Goal: Task Accomplishment & Management: Manage account settings

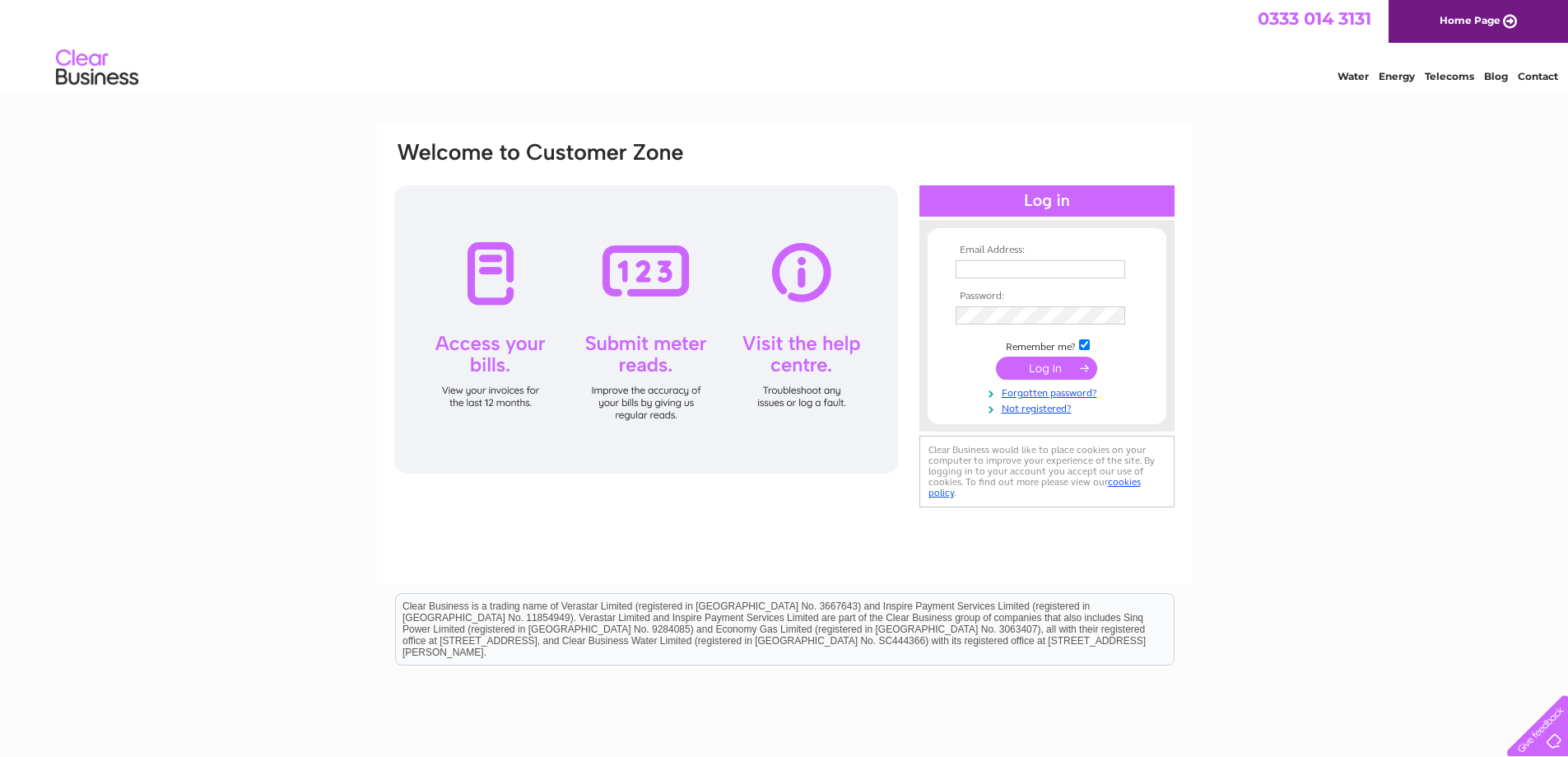
click at [1017, 274] on input "text" at bounding box center [1040, 269] width 170 height 18
type input "irene@a2z-storage.co.uk"
click at [1058, 373] on input "submit" at bounding box center [1046, 370] width 102 height 23
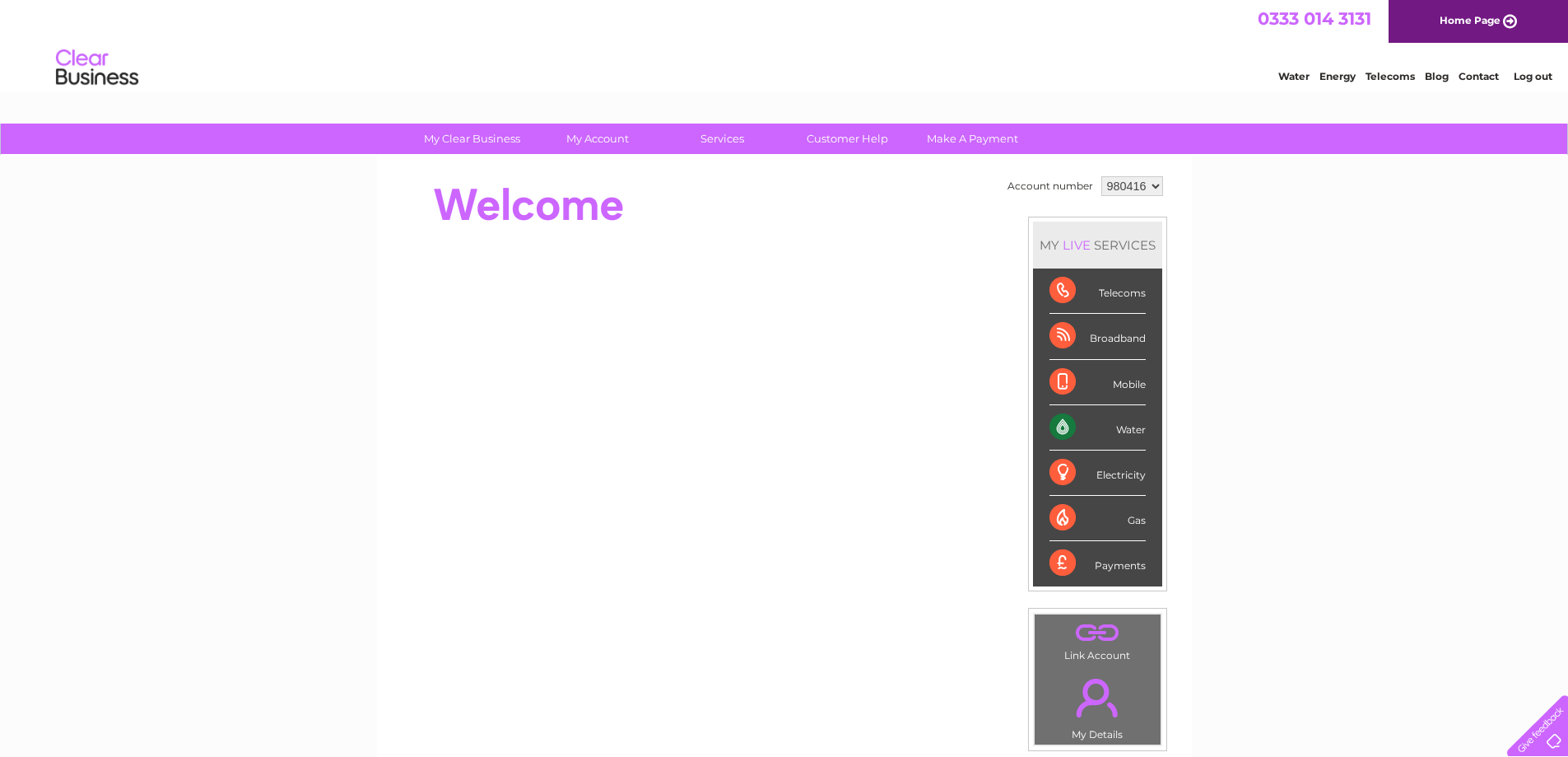
click at [1304, 72] on link "Water" at bounding box center [1294, 77] width 31 height 13
click at [1059, 424] on div "Water" at bounding box center [1098, 428] width 96 height 45
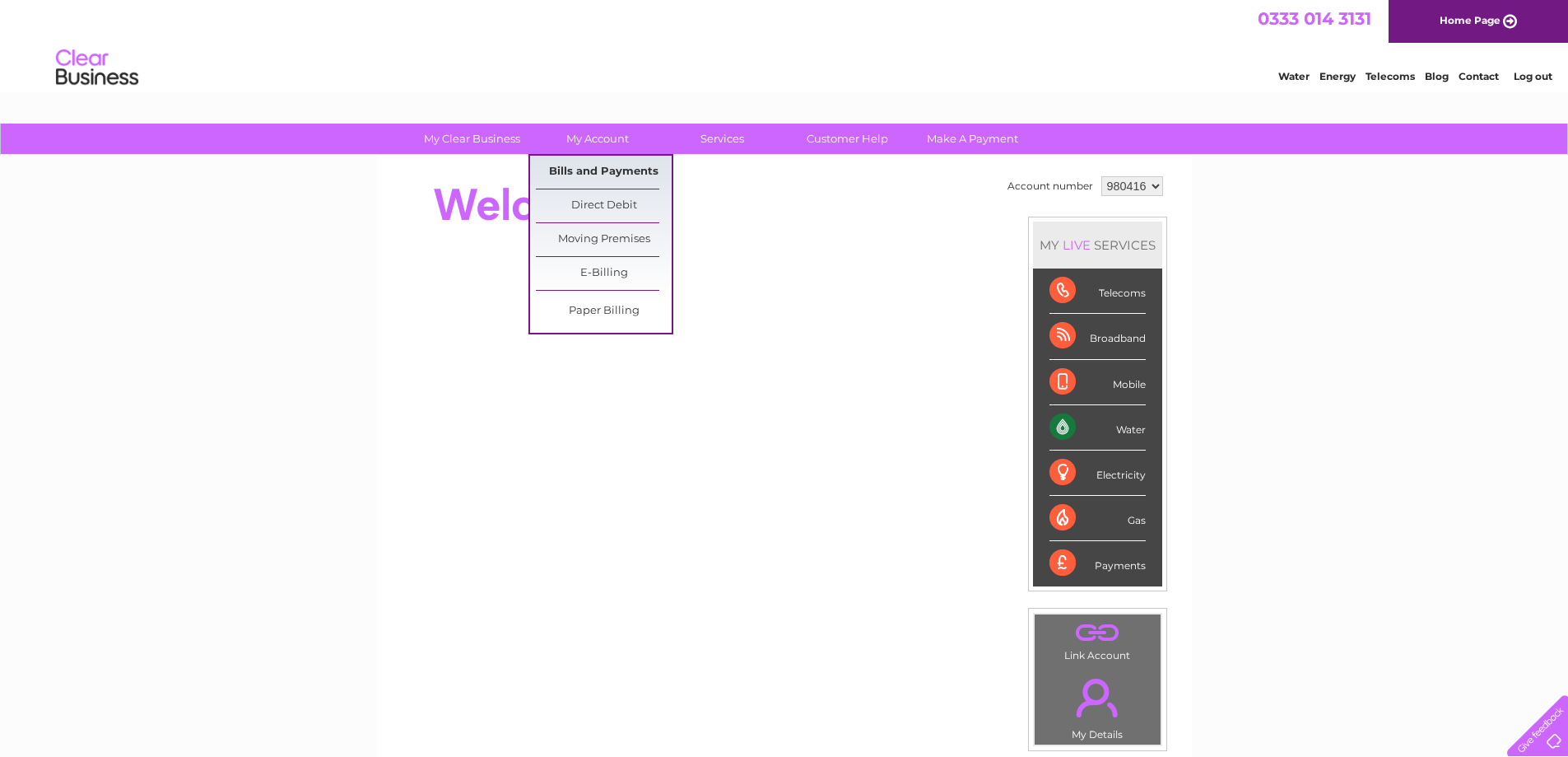
click at [581, 167] on link "Bills and Payments" at bounding box center [604, 172] width 136 height 33
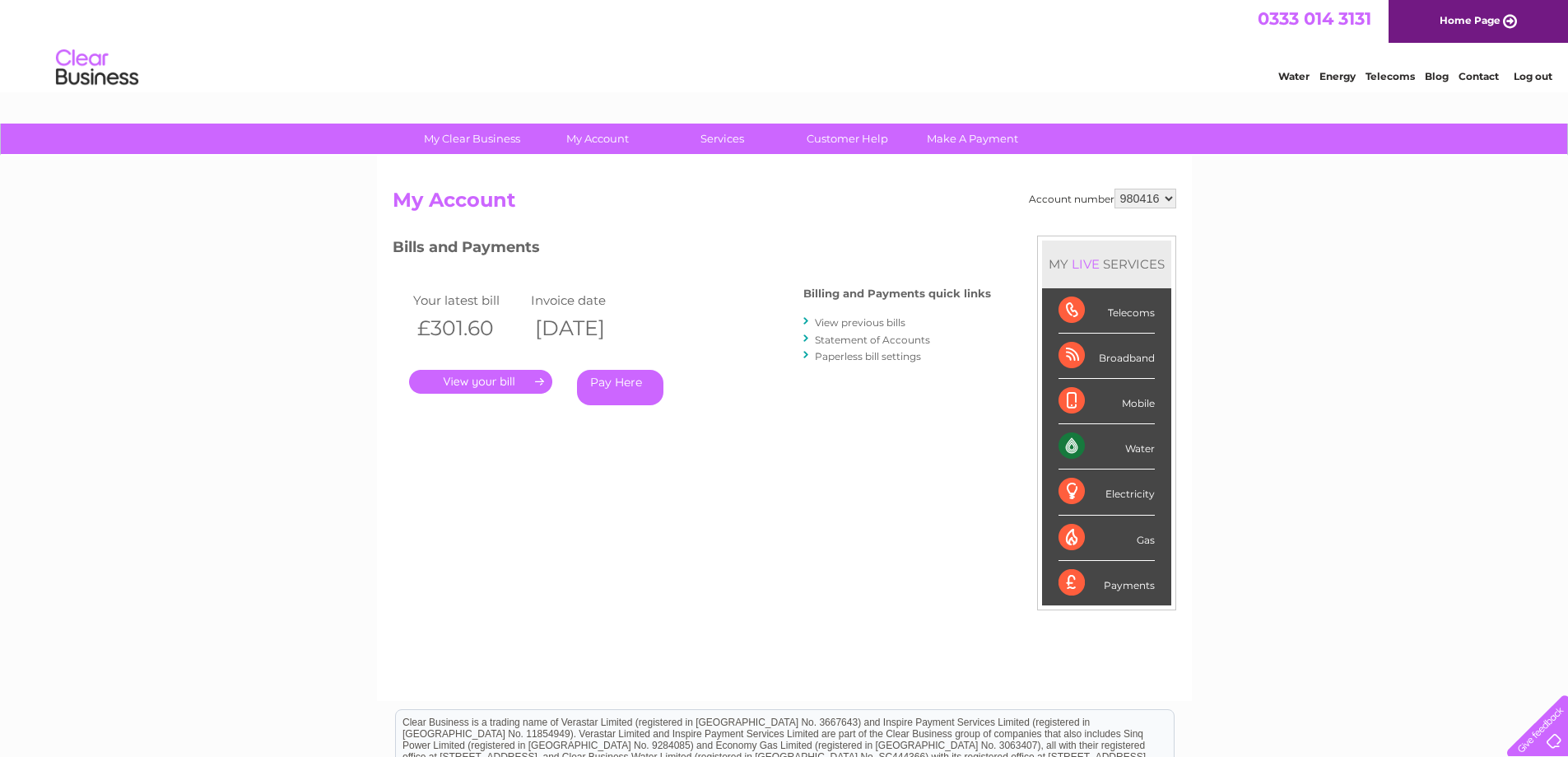
click at [491, 383] on link "." at bounding box center [480, 382] width 143 height 24
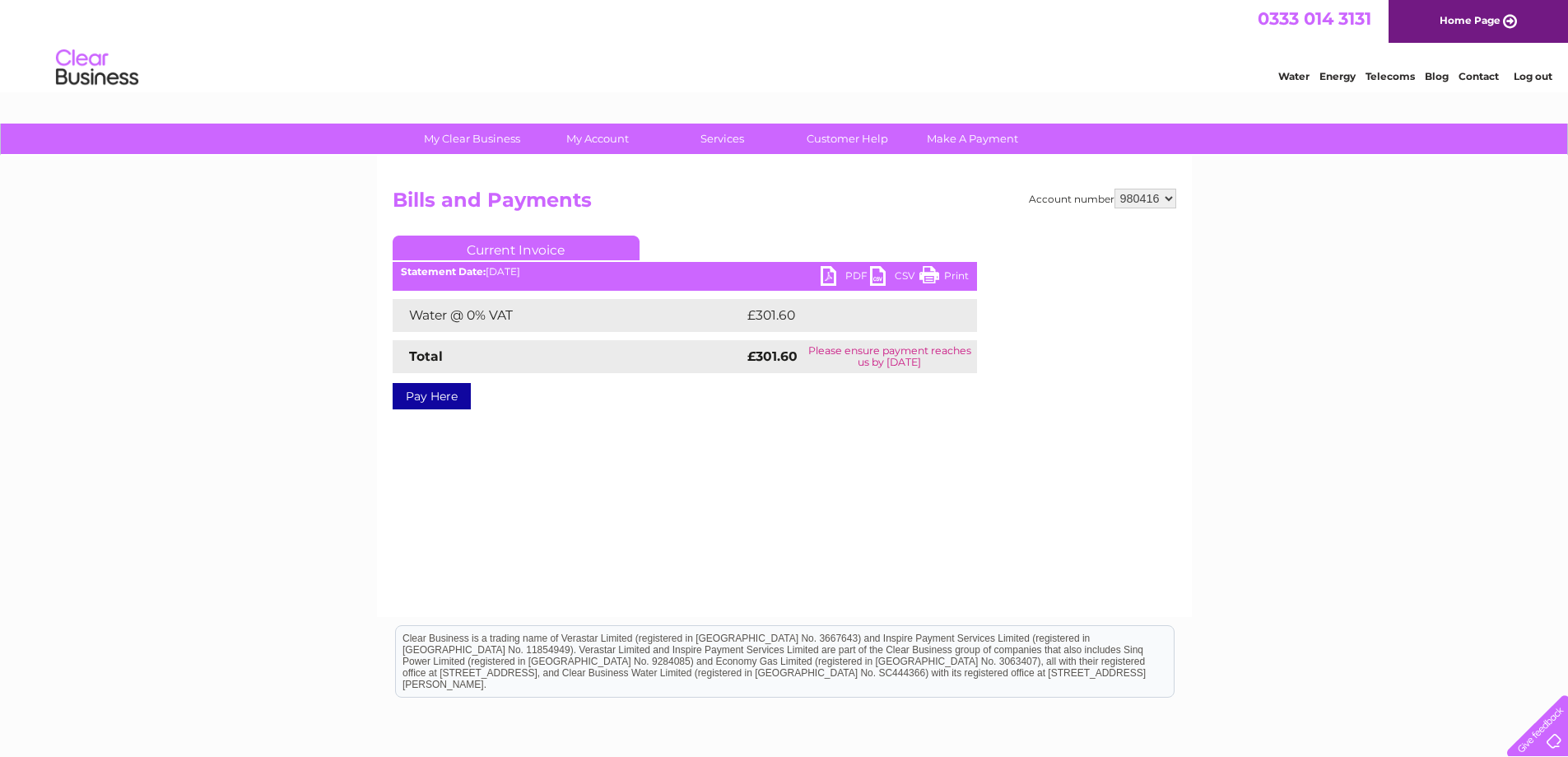
click at [851, 274] on link "PDF" at bounding box center [845, 278] width 49 height 24
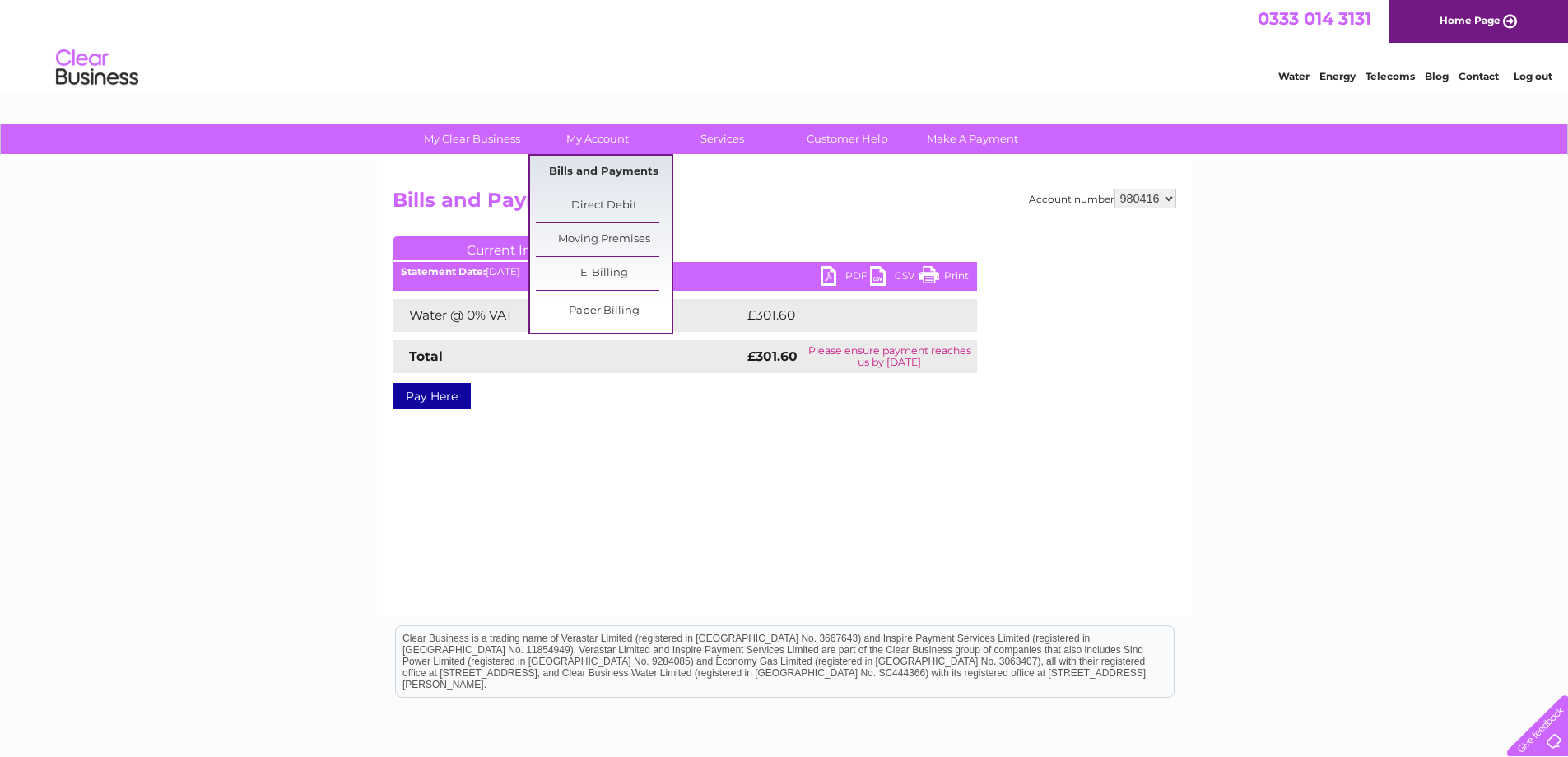
click at [632, 172] on link "Bills and Payments" at bounding box center [604, 172] width 136 height 33
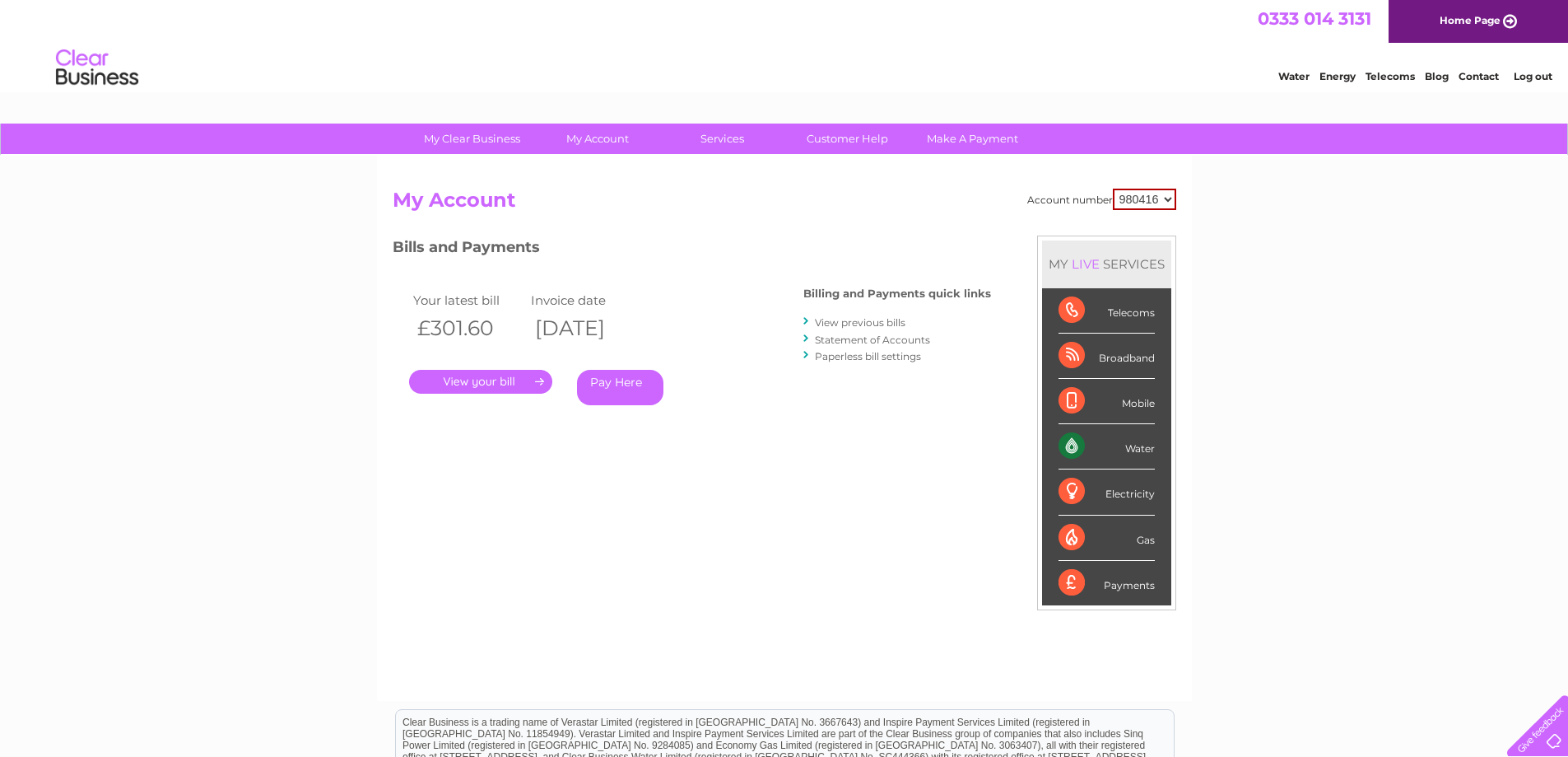
click at [1542, 77] on link "Log out" at bounding box center [1533, 77] width 39 height 13
